Goal: Task Accomplishment & Management: Complete application form

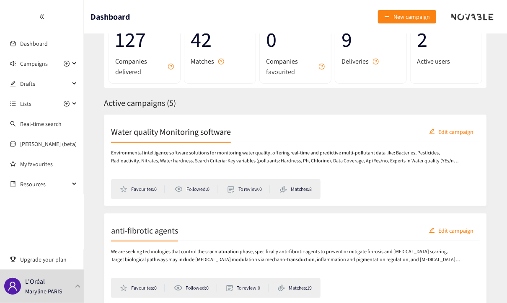
scroll to position [53, 0]
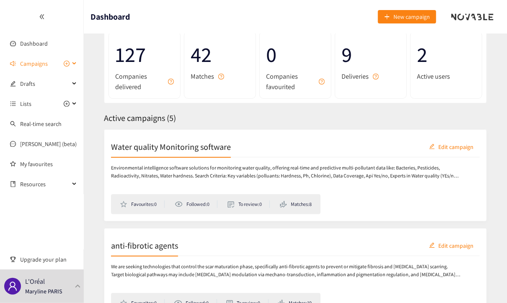
click at [73, 63] on div "Campaigns" at bounding box center [42, 63] width 84 height 17
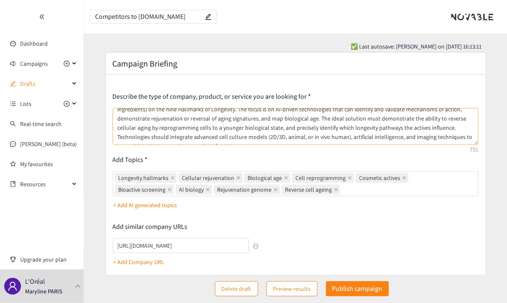
scroll to position [22, 0]
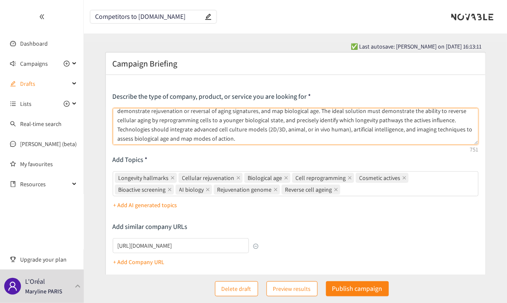
drag, startPoint x: 383, startPoint y: 120, endPoint x: 404, endPoint y: 123, distance: 21.6
click at [404, 123] on textarea "I am looking for direct competitors of [DOMAIN_NAME] and in particular solution…" at bounding box center [296, 126] width 366 height 37
click at [190, 138] on textarea "I am looking for direct competitors of [DOMAIN_NAME] and in particular solution…" at bounding box center [296, 126] width 366 height 37
click at [229, 129] on textarea "I am looking for direct competitors of [DOMAIN_NAME] and in particular solution…" at bounding box center [296, 126] width 366 height 37
drag, startPoint x: 250, startPoint y: 129, endPoint x: 234, endPoint y: 130, distance: 15.9
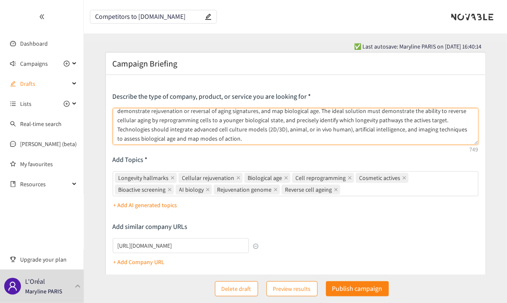
click at [234, 130] on textarea "I am looking for direct competitors of [DOMAIN_NAME] and in particular solution…" at bounding box center [296, 126] width 366 height 37
click at [254, 129] on textarea "I am looking for direct competitors of [DOMAIN_NAME] and in particular solution…" at bounding box center [296, 126] width 366 height 37
drag, startPoint x: 233, startPoint y: 129, endPoint x: 262, endPoint y: 129, distance: 29.3
click at [233, 129] on textarea "I am looking for direct competitors of [DOMAIN_NAME] and in particular solution…" at bounding box center [296, 126] width 366 height 37
drag, startPoint x: 324, startPoint y: 129, endPoint x: 341, endPoint y: 132, distance: 17.0
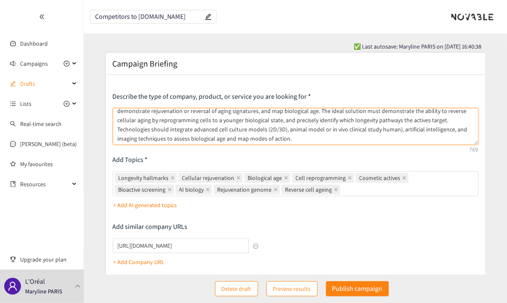
click at [341, 132] on textarea "I am looking for direct competitors of [DOMAIN_NAME] and in particular solution…" at bounding box center [296, 126] width 366 height 37
click at [290, 129] on textarea "I am looking for direct competitors of [DOMAIN_NAME] and in particular solution…" at bounding box center [296, 126] width 366 height 37
paste textarea "human"
click at [340, 129] on textarea "I am looking for direct competitors of [DOMAIN_NAME] and in particular solution…" at bounding box center [296, 126] width 366 height 37
drag, startPoint x: 344, startPoint y: 129, endPoint x: 433, endPoint y: 143, distance: 90.3
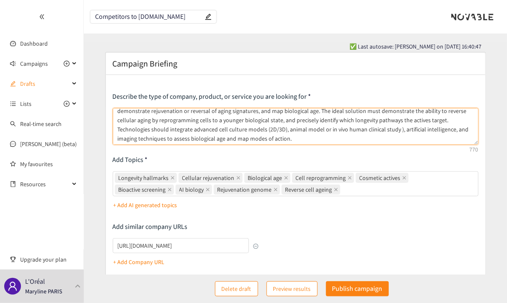
click at [344, 129] on textarea "I am looking for direct competitors of [DOMAIN_NAME] and in particular solution…" at bounding box center [296, 126] width 366 height 37
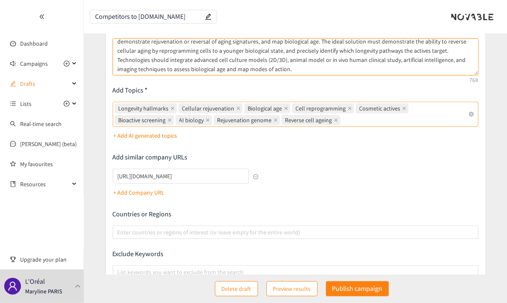
type textarea "I am looking for direct competitors of [DOMAIN_NAME] and in particular solution…"
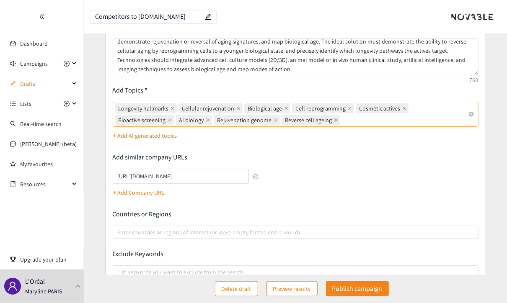
click at [342, 120] on input "Longevity hallmarks Cellular rejuvenation Biological age Cell reprogramming Cos…" at bounding box center [343, 120] width 2 height 10
type input "Aging clock"
click at [357, 161] on div "Describe the type of company, product, or service you are looking for I am look…" at bounding box center [296, 163] width 366 height 280
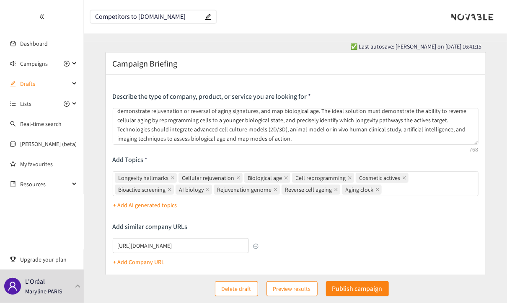
scroll to position [22, 0]
